Goal: Complete application form

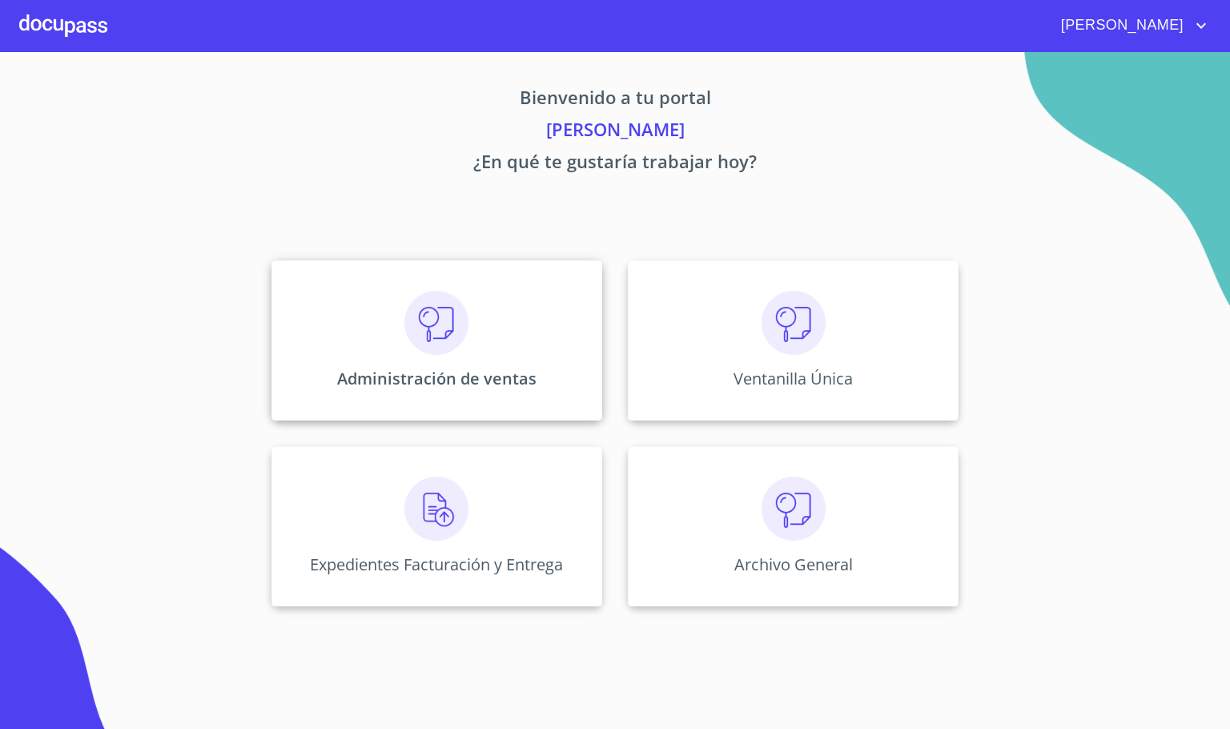
click at [450, 344] on img at bounding box center [437, 323] width 64 height 64
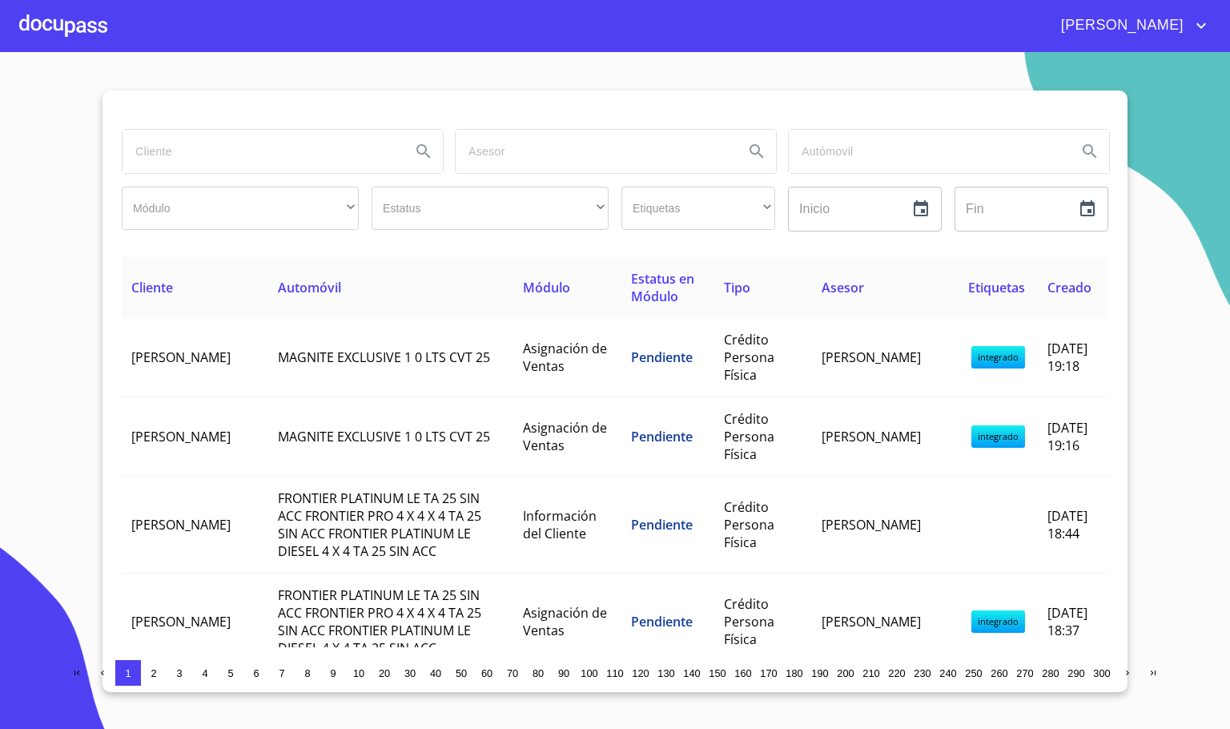
click at [199, 140] on input "search" at bounding box center [261, 151] width 276 height 43
type input "CARO"
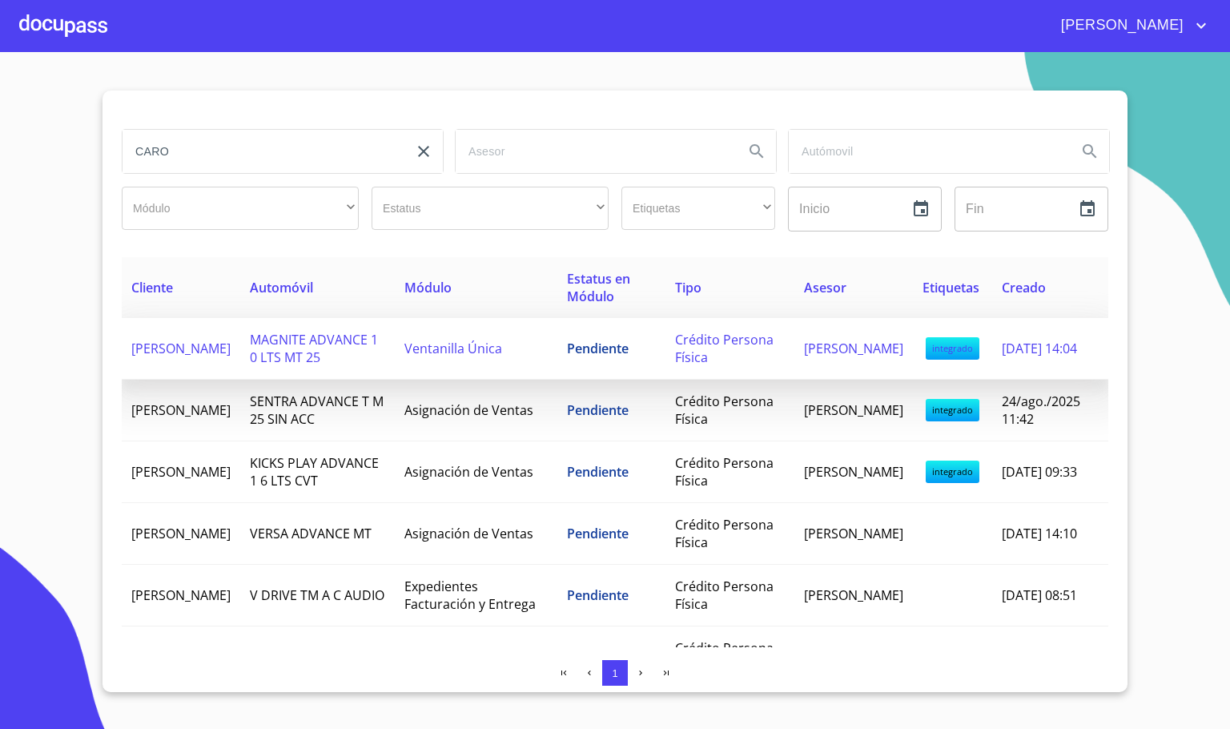
click at [222, 365] on td "[PERSON_NAME]" at bounding box center [181, 349] width 119 height 62
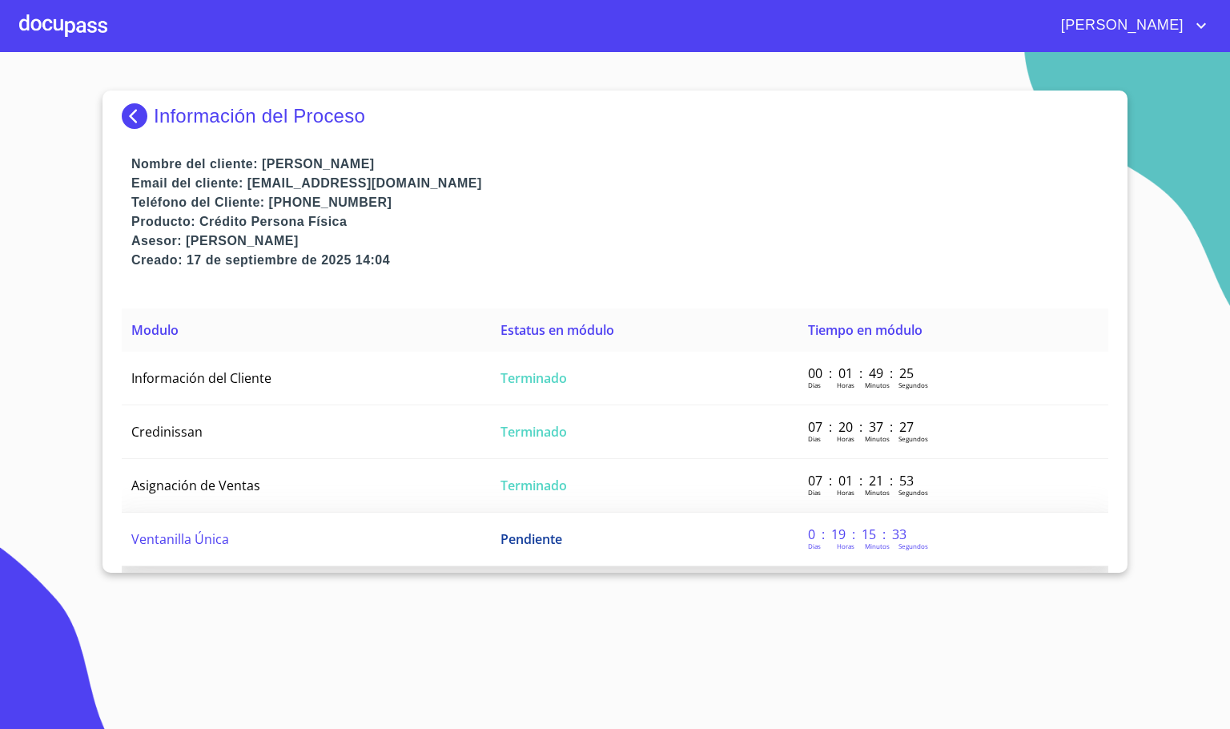
click at [217, 545] on td "Ventanilla Única" at bounding box center [306, 540] width 369 height 54
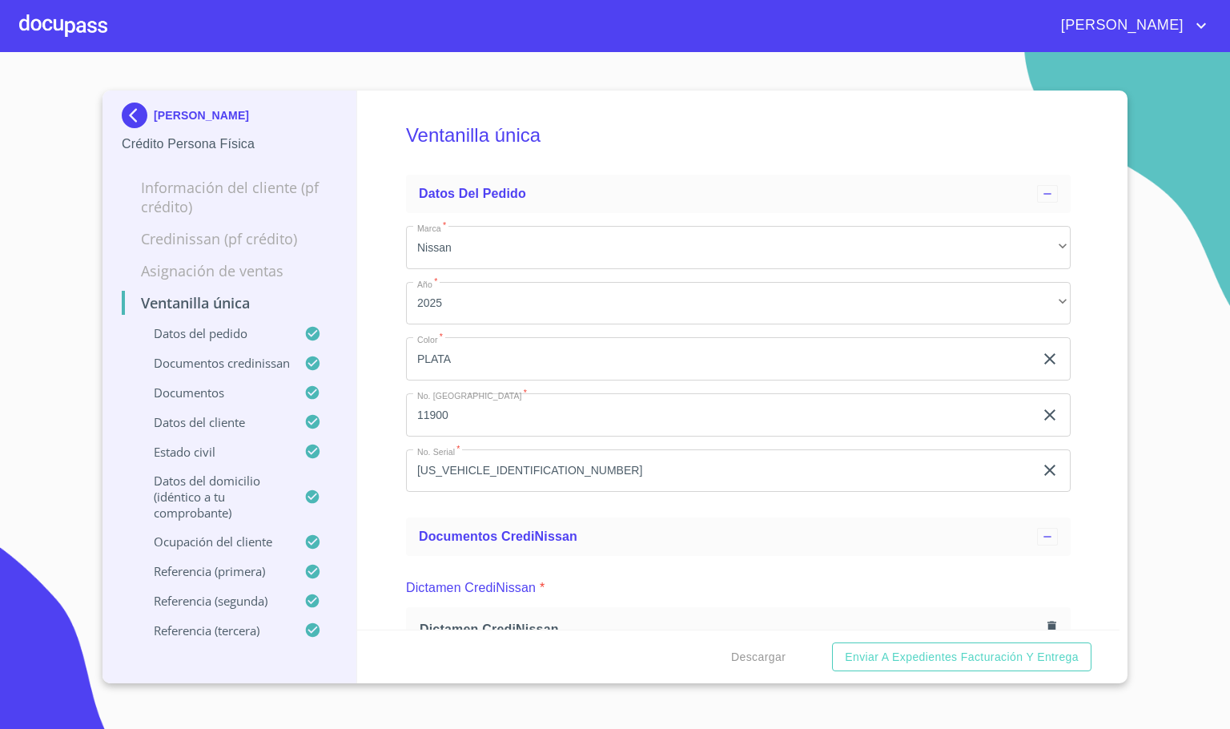
click at [392, 498] on div "Ventanilla única Datos del pedido Marca   * Nissan ​ Año   * 2025 ​ Color   * P…" at bounding box center [738, 360] width 763 height 539
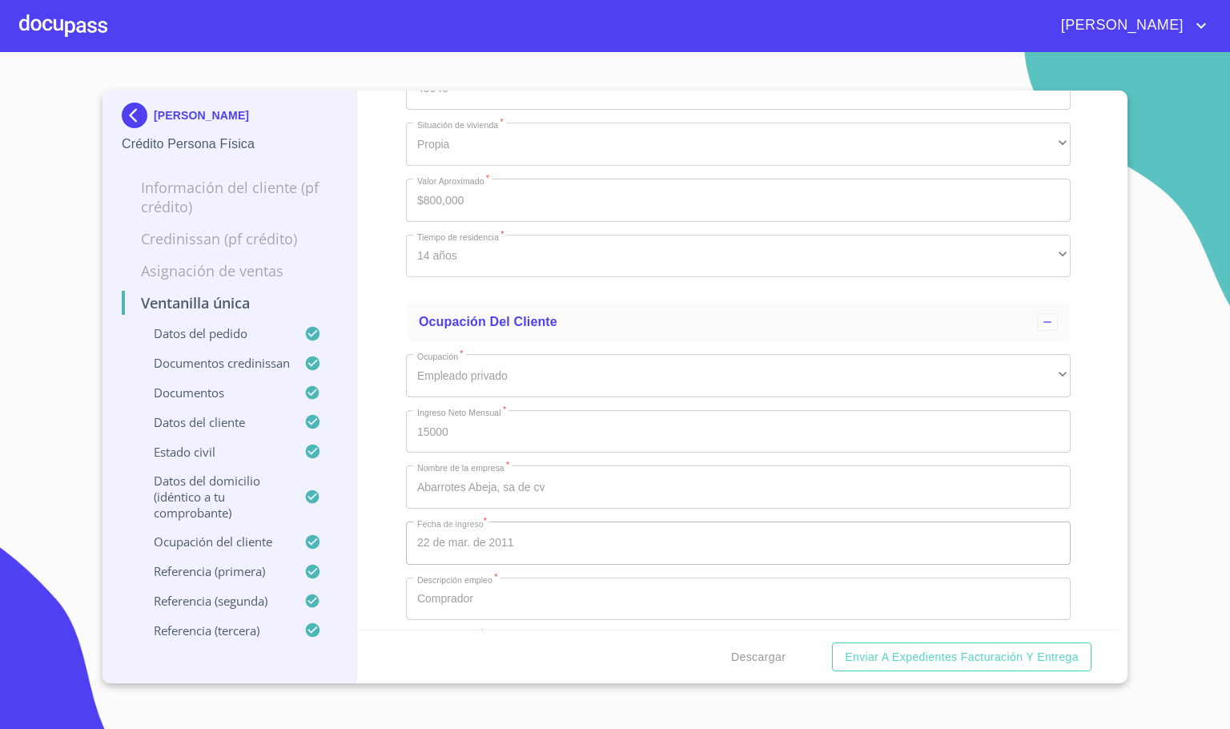
scroll to position [6608, 0]
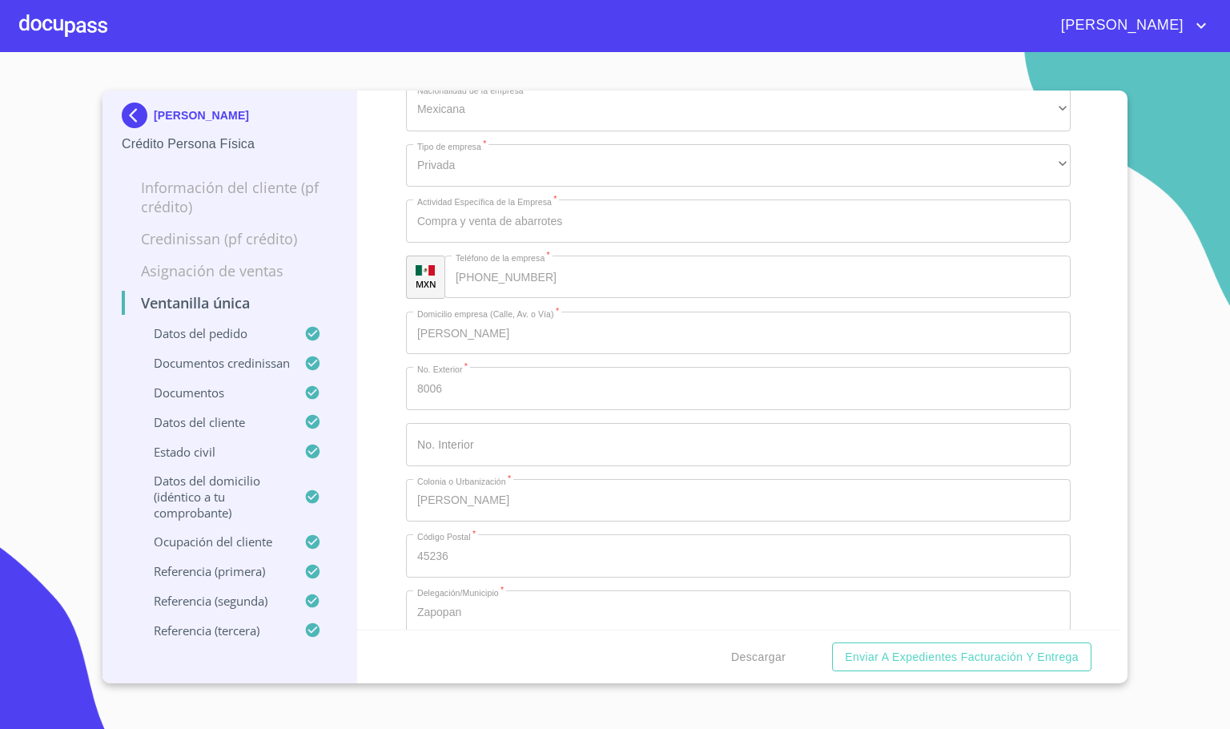
click at [130, 120] on img at bounding box center [138, 116] width 32 height 26
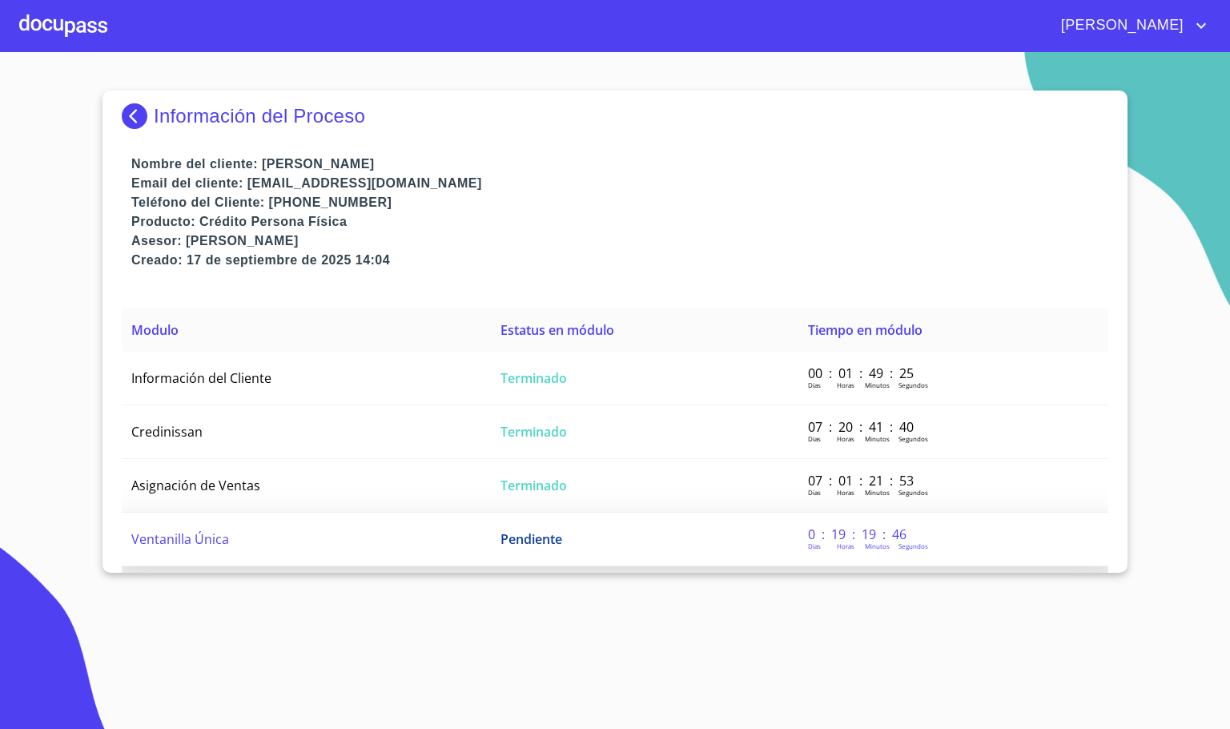
click at [256, 541] on td "Ventanilla Única" at bounding box center [306, 540] width 369 height 54
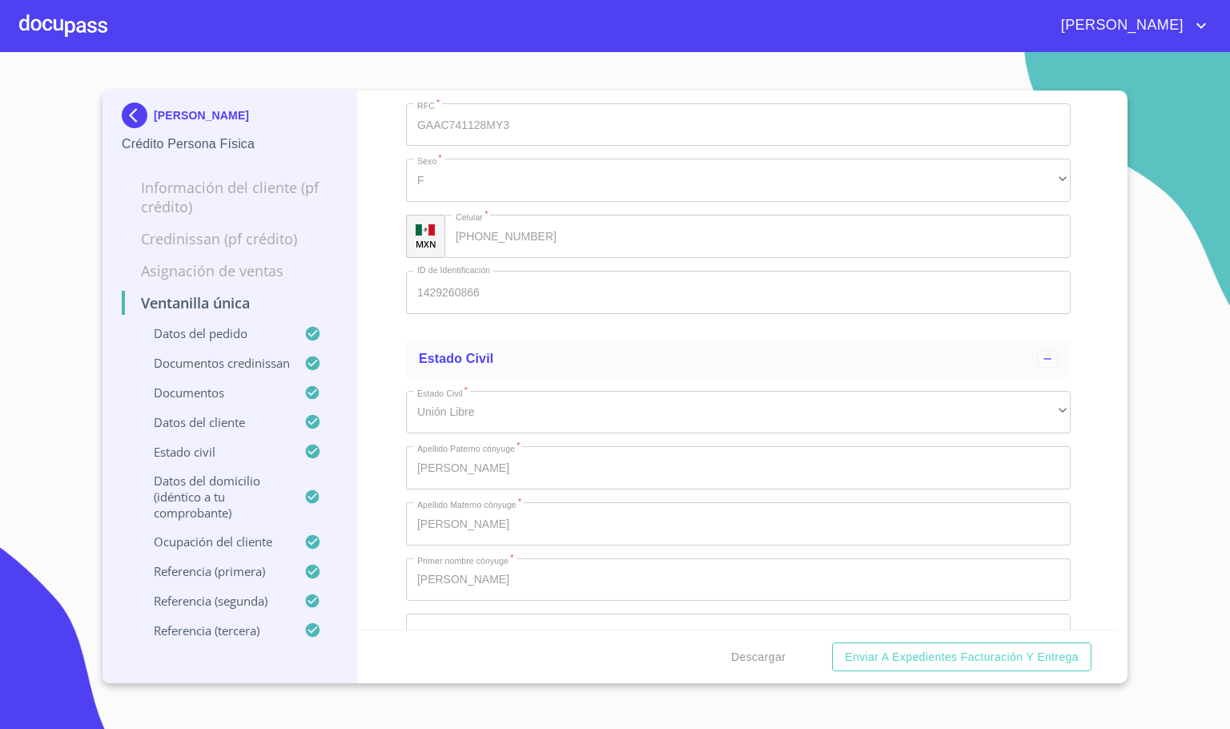
scroll to position [5150, 0]
click at [39, 10] on div at bounding box center [63, 25] width 88 height 51
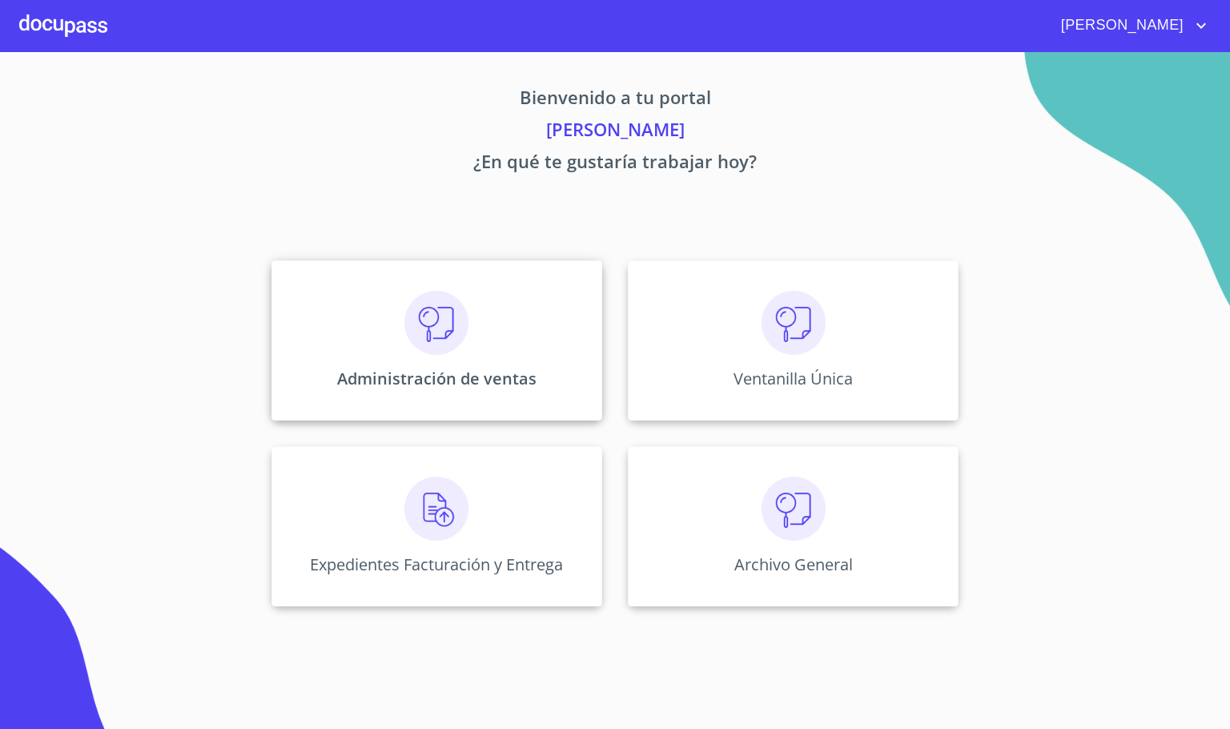
click at [438, 332] on img at bounding box center [437, 323] width 64 height 64
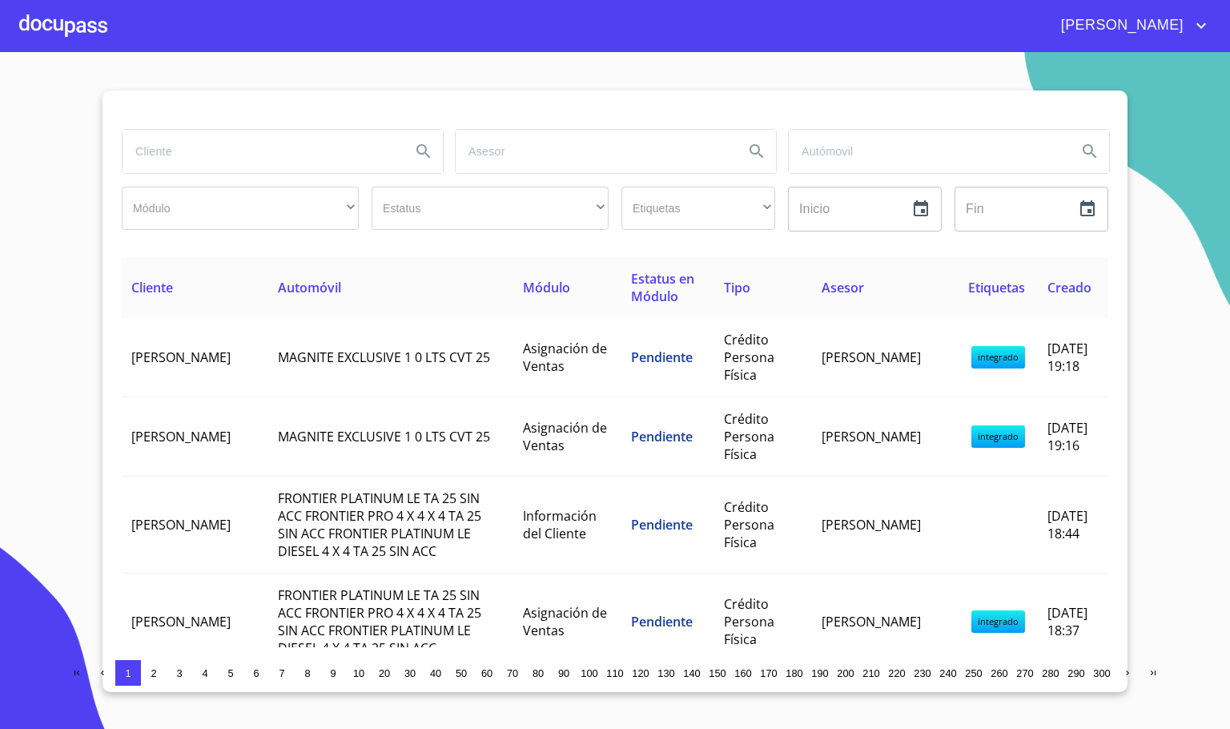
click at [244, 156] on input "search" at bounding box center [261, 151] width 276 height 43
type input "EL ARTE"
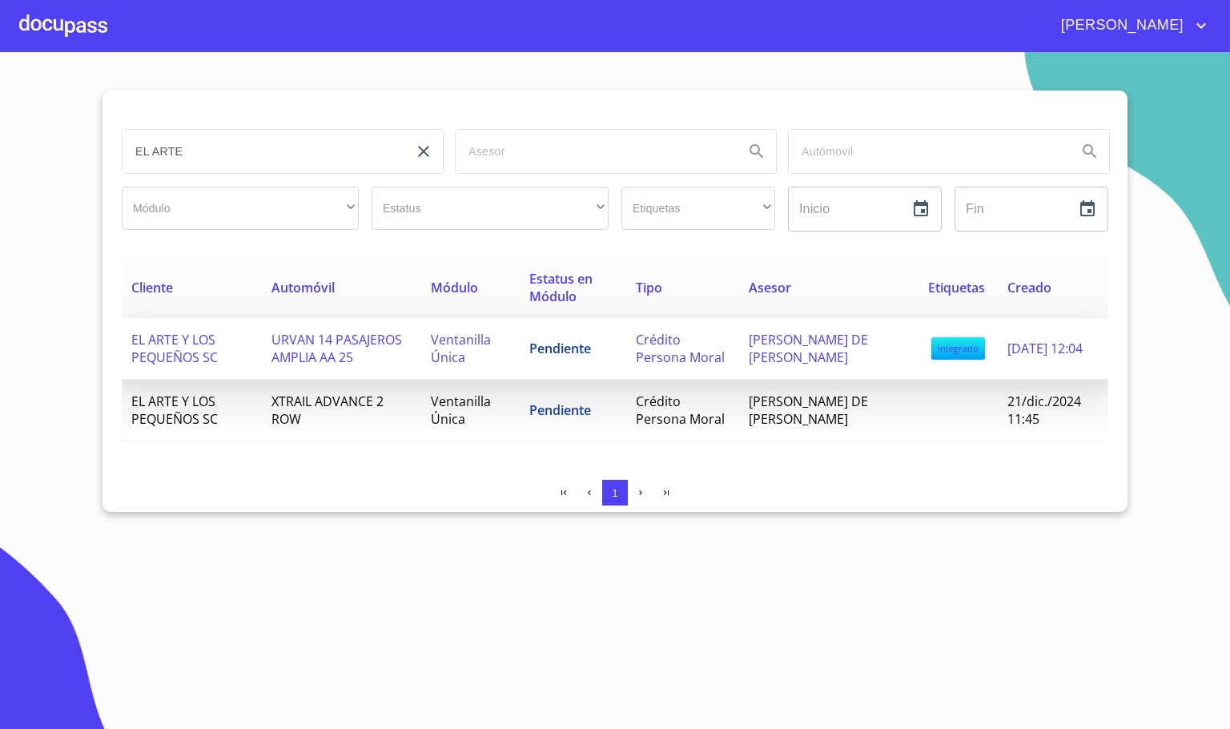
click at [304, 352] on span "URVAN 14 PASAJEROS AMPLIA AA 25" at bounding box center [337, 348] width 131 height 35
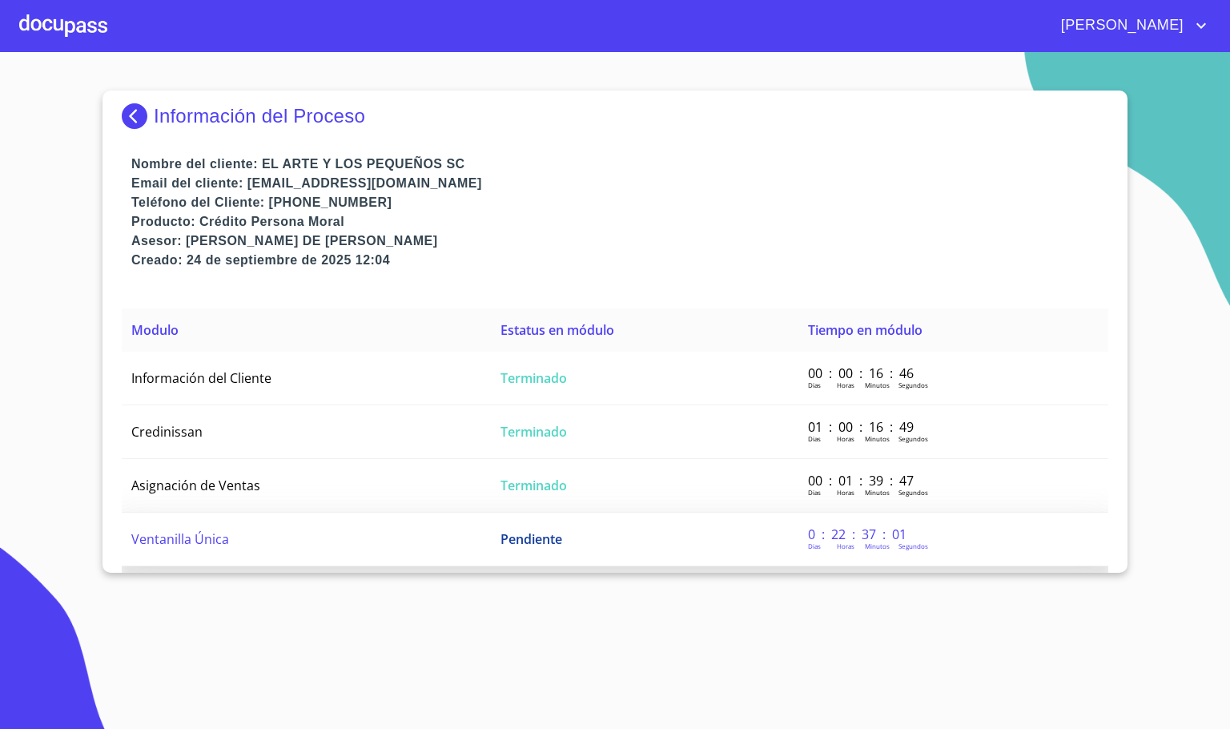
click at [276, 526] on td "Ventanilla Única" at bounding box center [306, 540] width 369 height 54
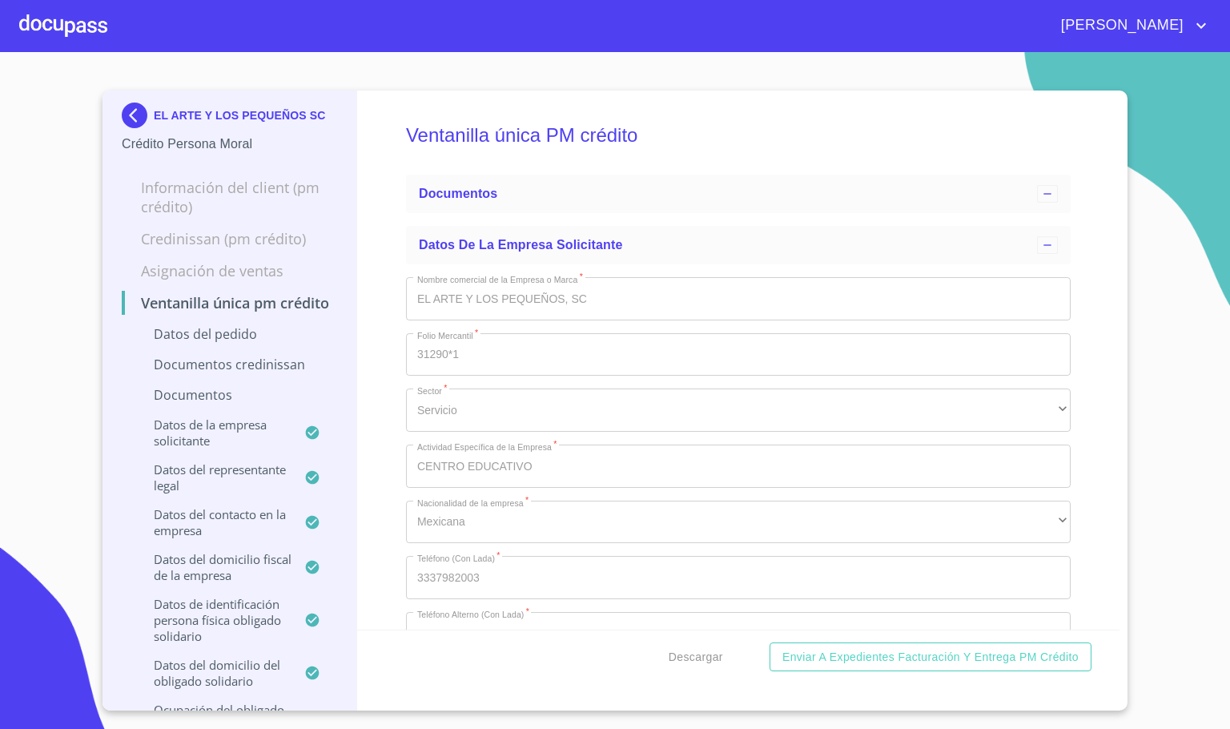
click at [377, 473] on div "Ventanilla única PM crédito Documentos Datos de la empresa solicitante Nombre c…" at bounding box center [738, 360] width 763 height 539
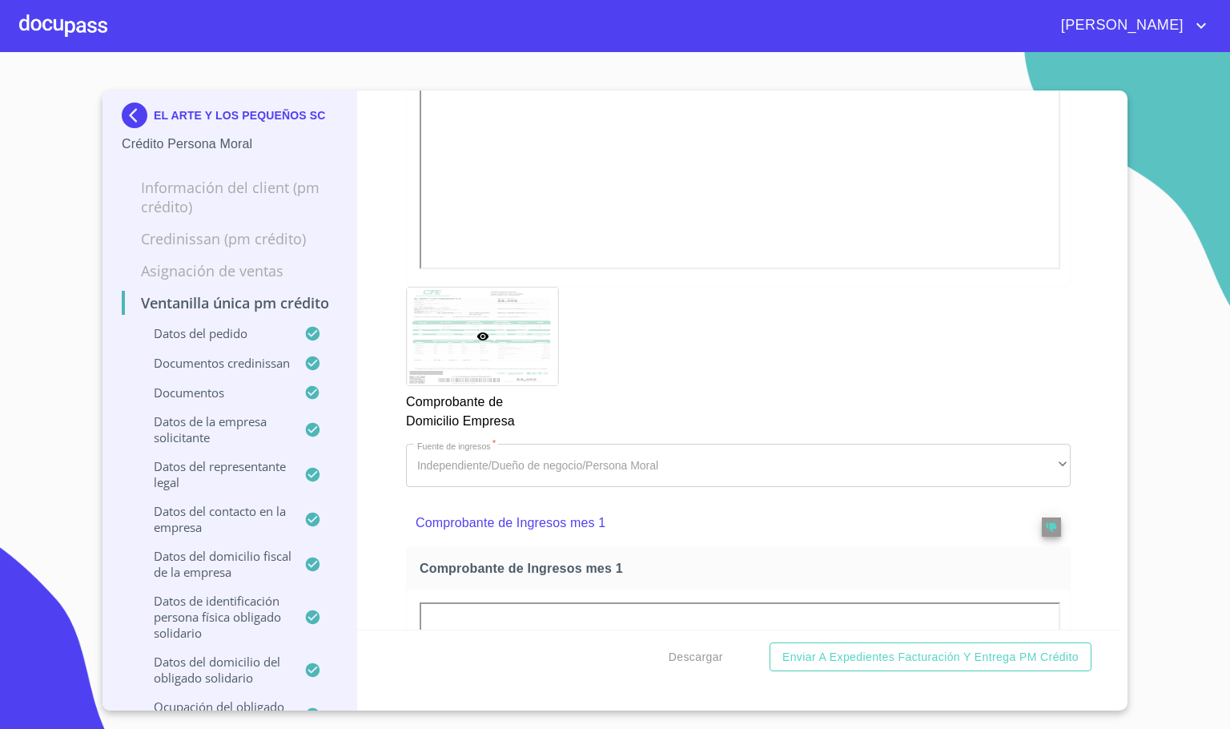
scroll to position [1922, 0]
click at [1045, 291] on div at bounding box center [738, 60] width 663 height 461
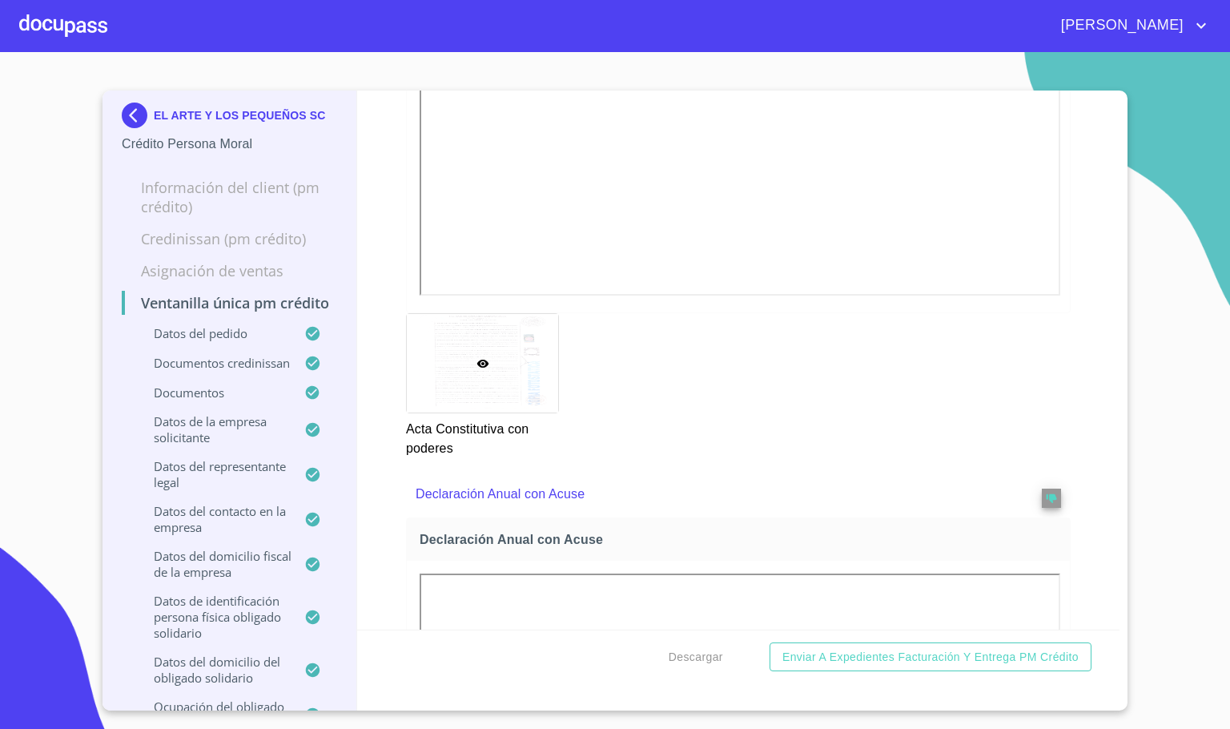
scroll to position [5527, 0]
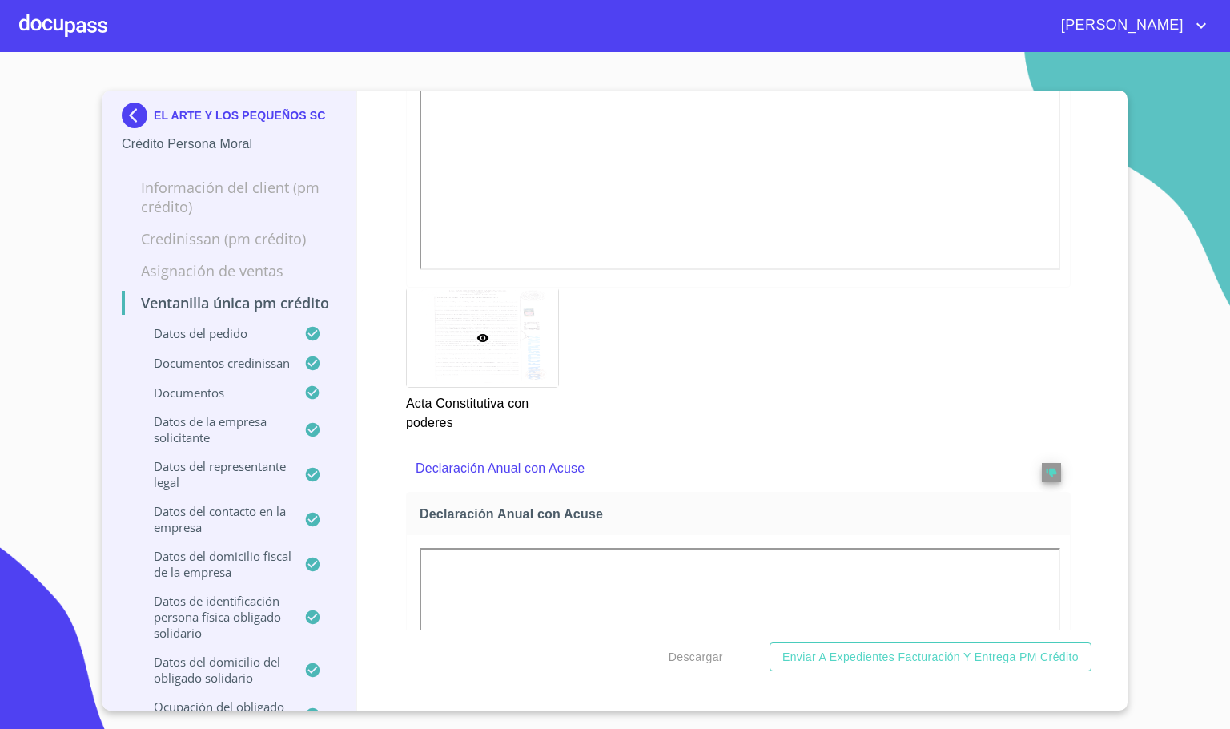
click at [1079, 448] on div "Ventanilla única PM crédito Datos del pedido Marca   * Nissan ​ Año   * 2025 ​ …" at bounding box center [738, 360] width 763 height 539
